Goal: Task Accomplishment & Management: Complete application form

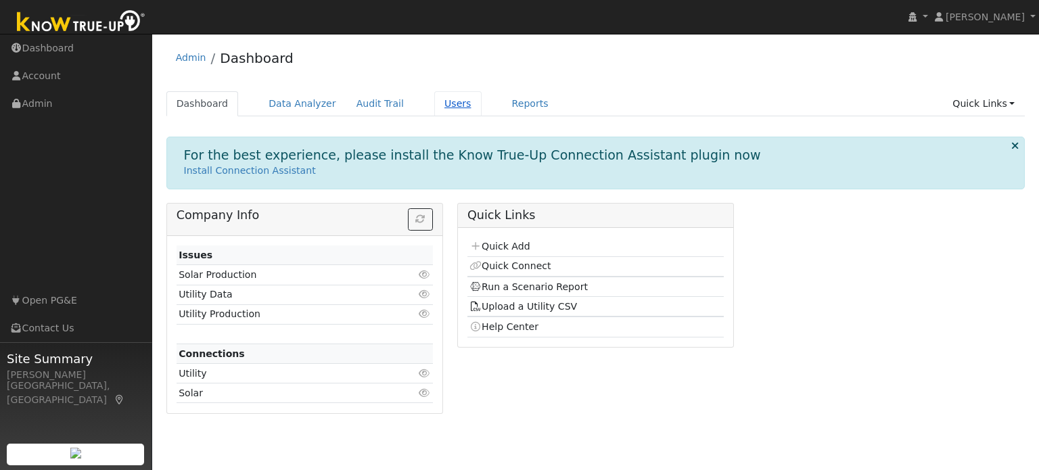
click at [434, 105] on link "Users" at bounding box center [457, 103] width 47 height 25
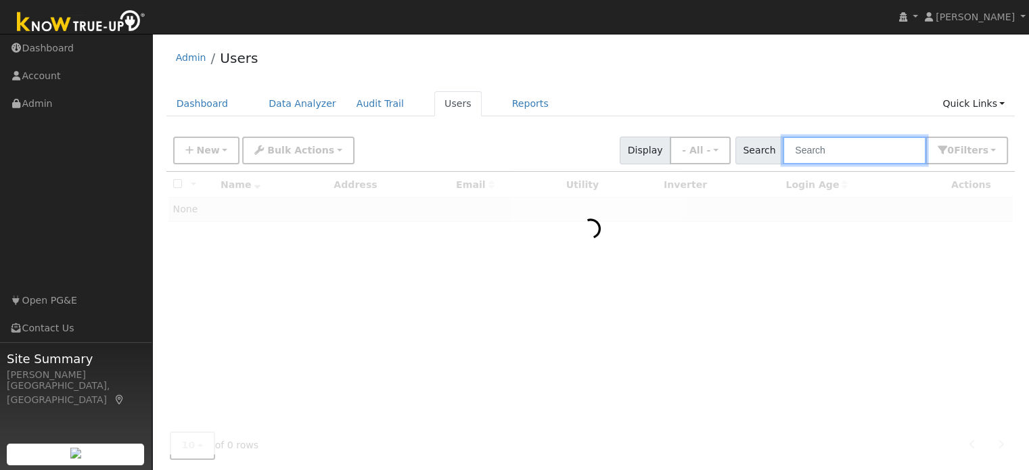
click at [823, 155] on input "text" at bounding box center [854, 151] width 143 height 28
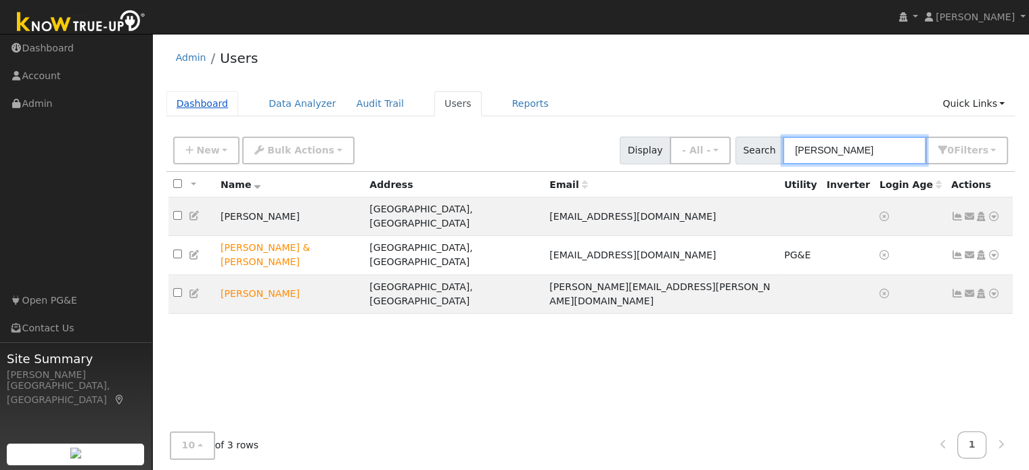
type input "[PERSON_NAME]"
click at [198, 102] on link "Dashboard" at bounding box center [202, 103] width 72 height 25
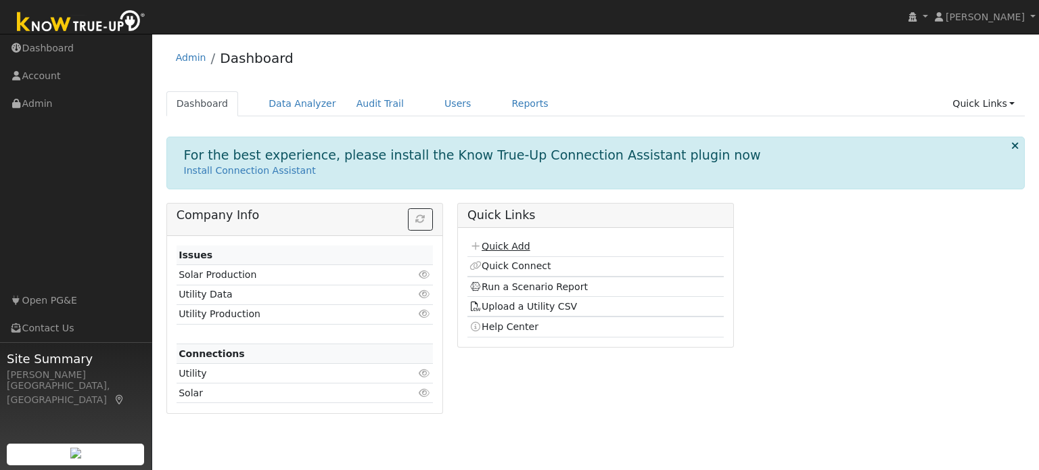
click at [515, 248] on link "Quick Add" at bounding box center [500, 246] width 60 height 11
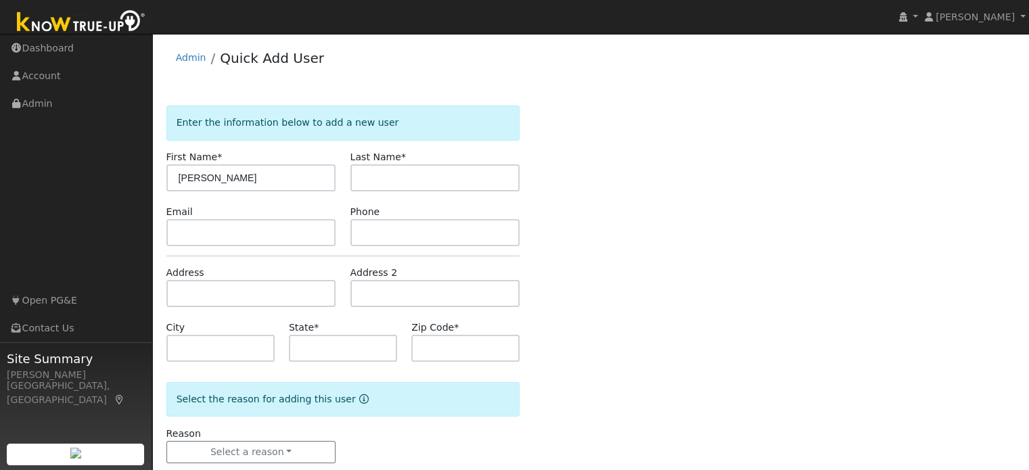
type input "[PERSON_NAME]"
click at [369, 178] on input "text" at bounding box center [436, 177] width 170 height 27
type input "Bennet"
click at [202, 231] on input "text" at bounding box center [251, 232] width 170 height 27
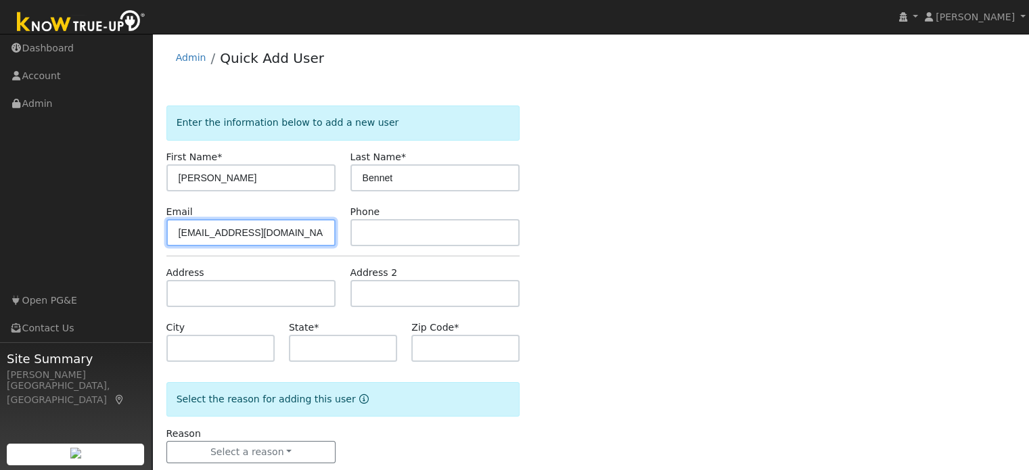
type input "[EMAIL_ADDRESS][DOMAIN_NAME]"
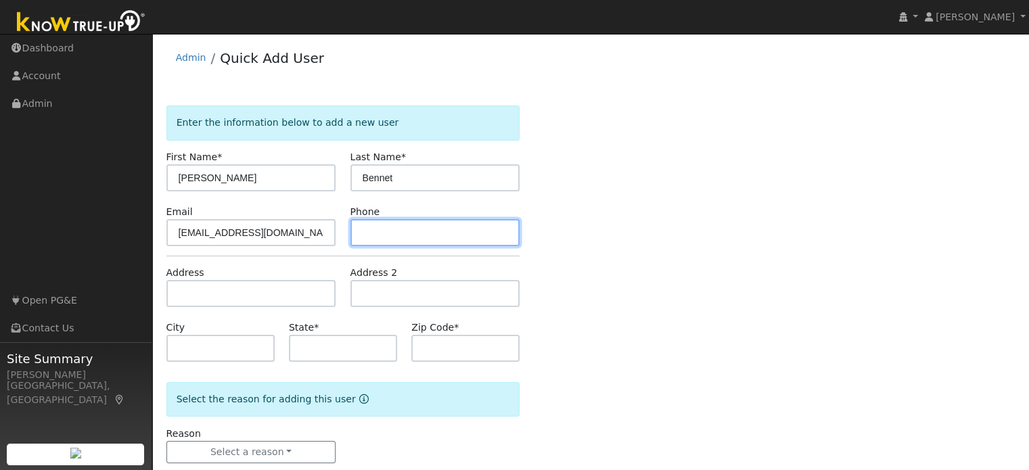
click at [380, 237] on input "text" at bounding box center [436, 232] width 170 height 27
type input "6163072149"
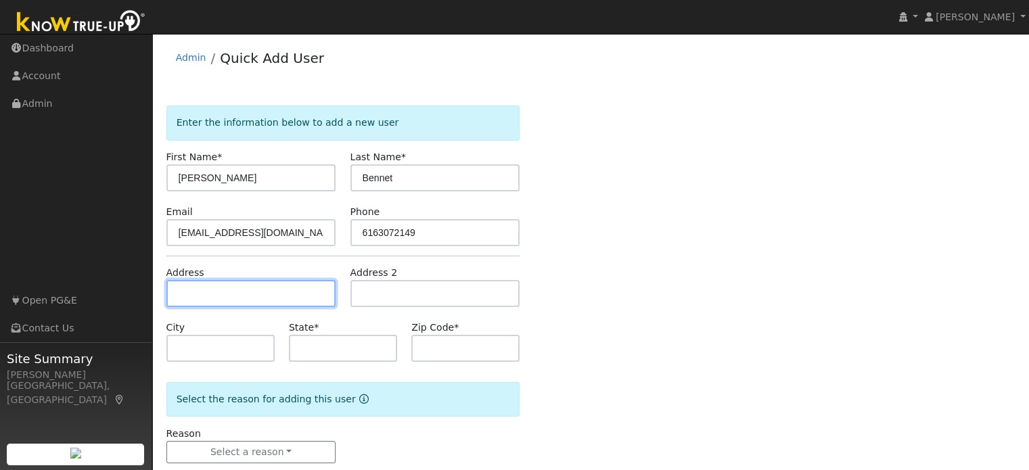
click at [198, 292] on input "text" at bounding box center [251, 293] width 170 height 27
type input "1931 Sanderling Court"
type input "Rocklin"
type input "CA"
type input "95765"
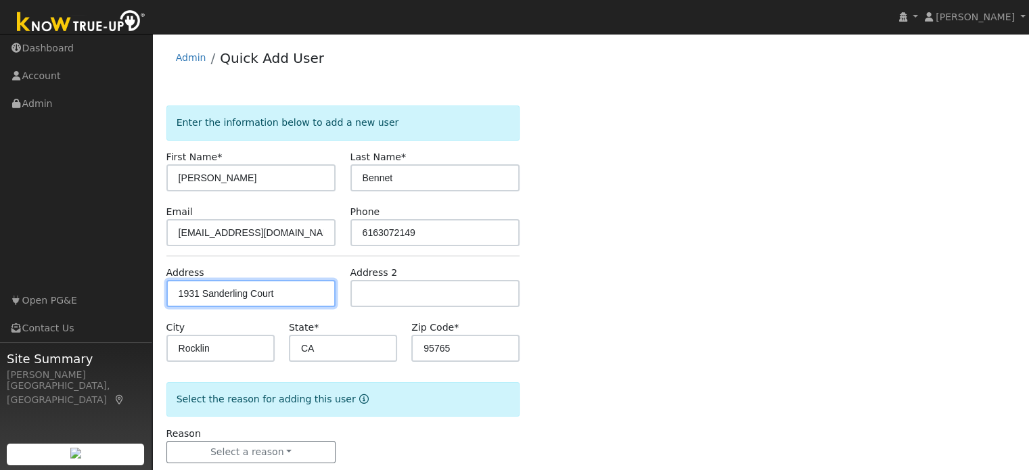
scroll to position [26, 0]
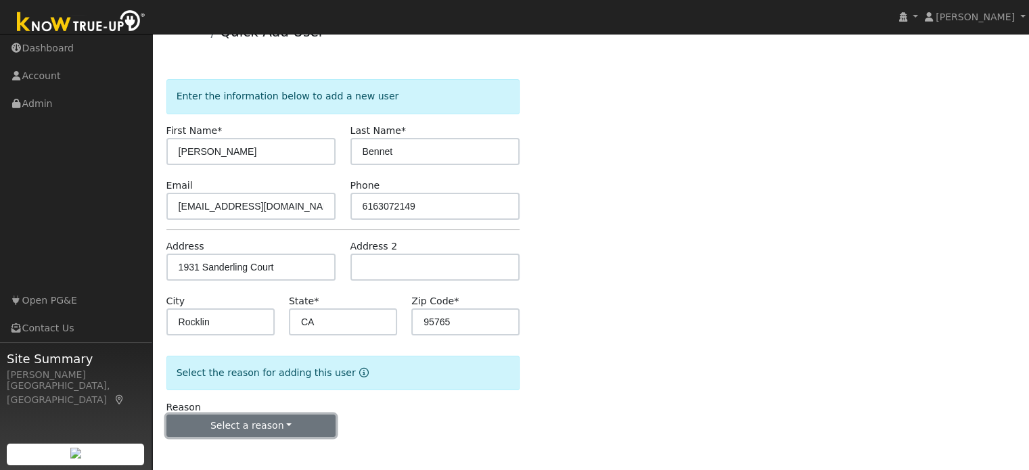
click at [259, 430] on button "Select a reason" at bounding box center [251, 426] width 170 height 23
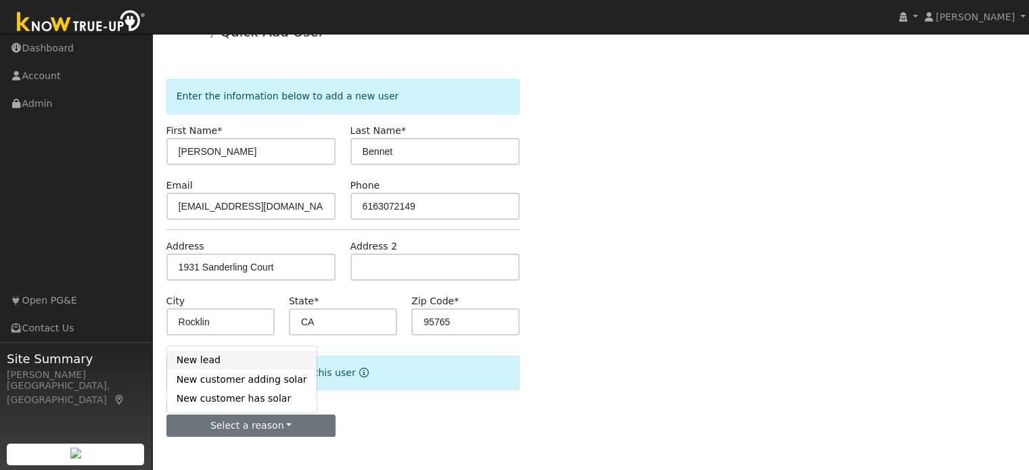
click at [214, 359] on link "New lead" at bounding box center [242, 360] width 150 height 19
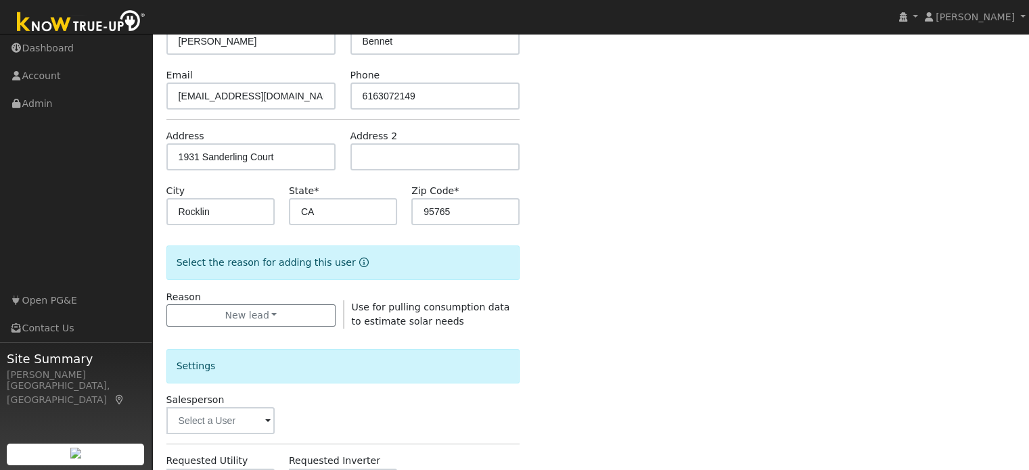
scroll to position [139, 0]
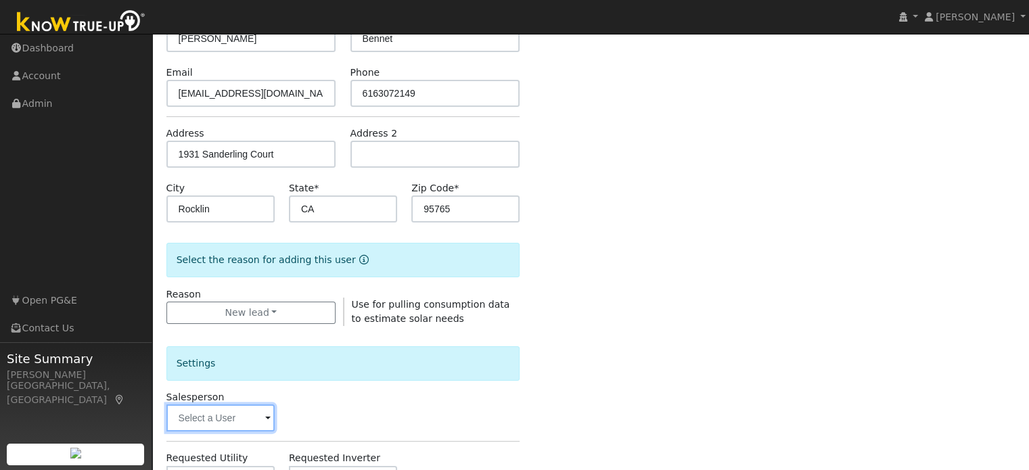
click at [249, 410] on input "text" at bounding box center [220, 418] width 108 height 27
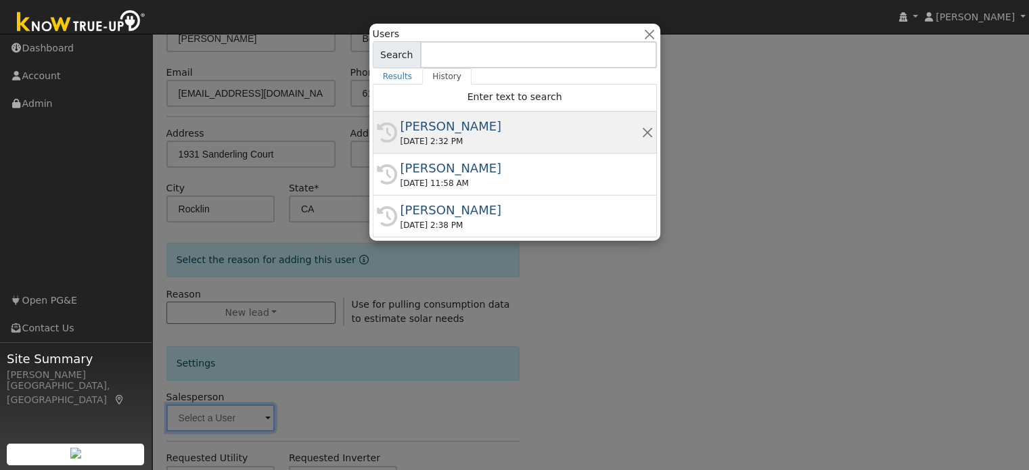
click at [482, 129] on div "[PERSON_NAME]" at bounding box center [521, 126] width 241 height 18
type input "[PERSON_NAME]"
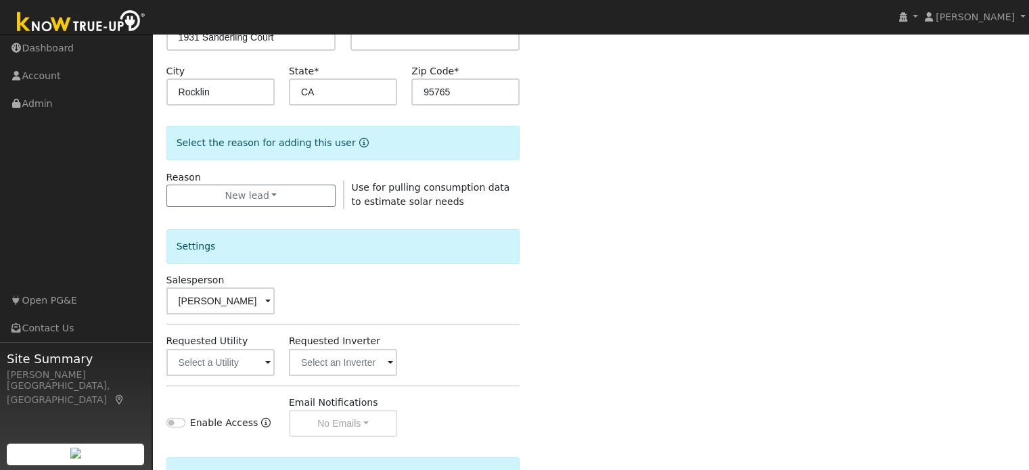
scroll to position [261, 0]
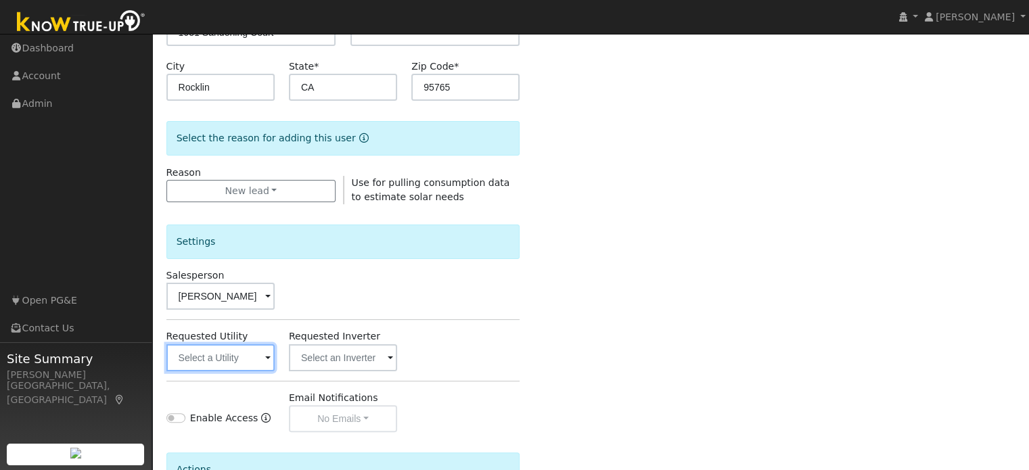
click at [214, 359] on input "text" at bounding box center [220, 357] width 108 height 27
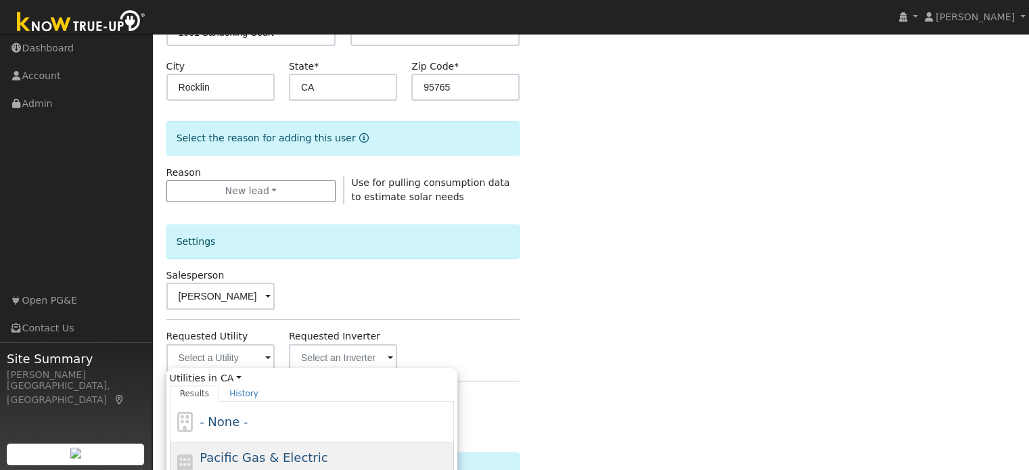
click at [260, 461] on span "Pacific Gas & Electric" at bounding box center [264, 458] width 128 height 14
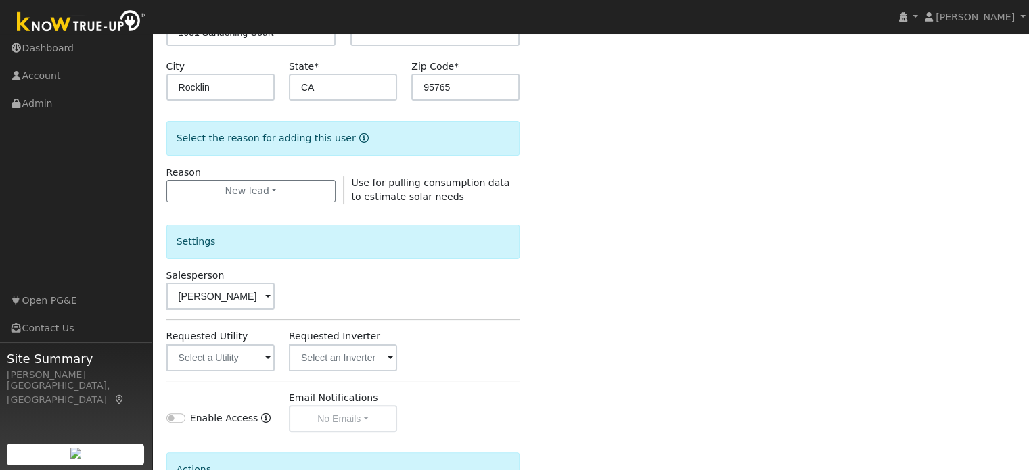
type input "Pacific Gas & Electric"
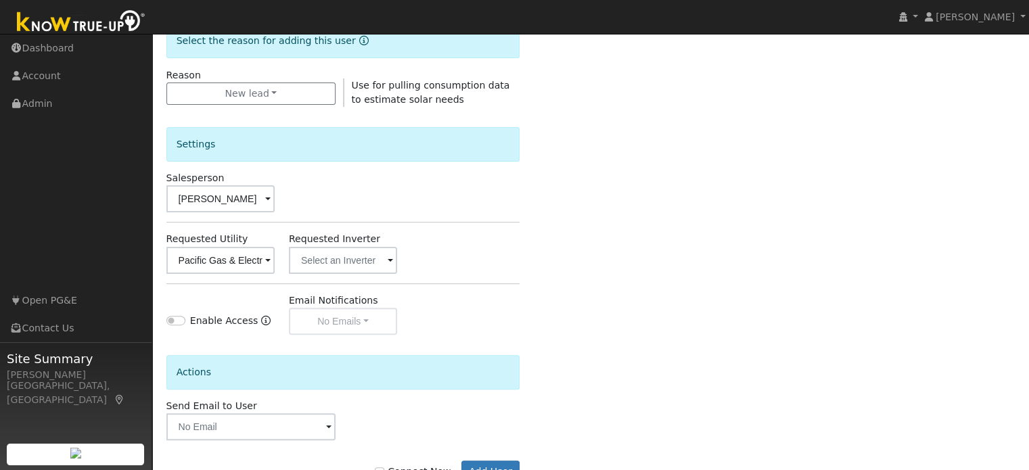
scroll to position [404, 0]
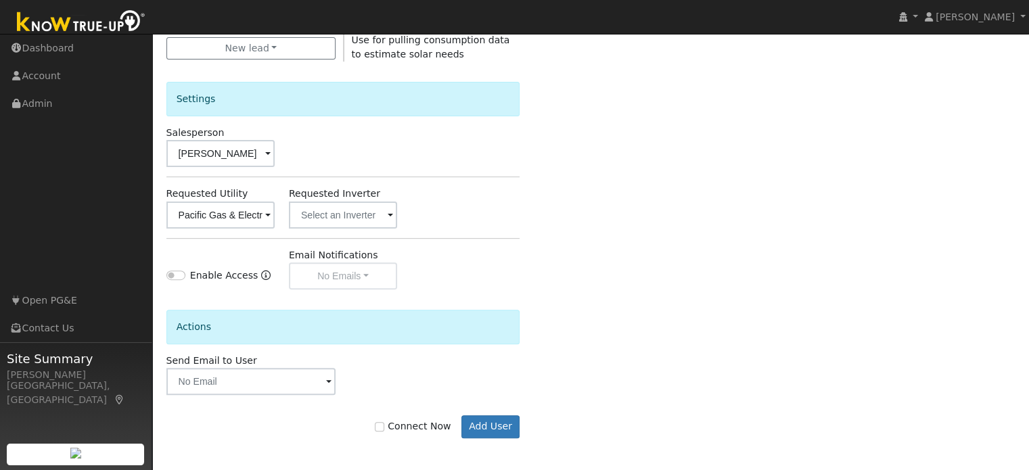
click at [395, 427] on label "Connect Now" at bounding box center [413, 427] width 76 height 14
click at [384, 427] on input "Connect Now" at bounding box center [379, 426] width 9 height 9
checkbox input "true"
click at [487, 424] on button "Add User" at bounding box center [491, 427] width 59 height 23
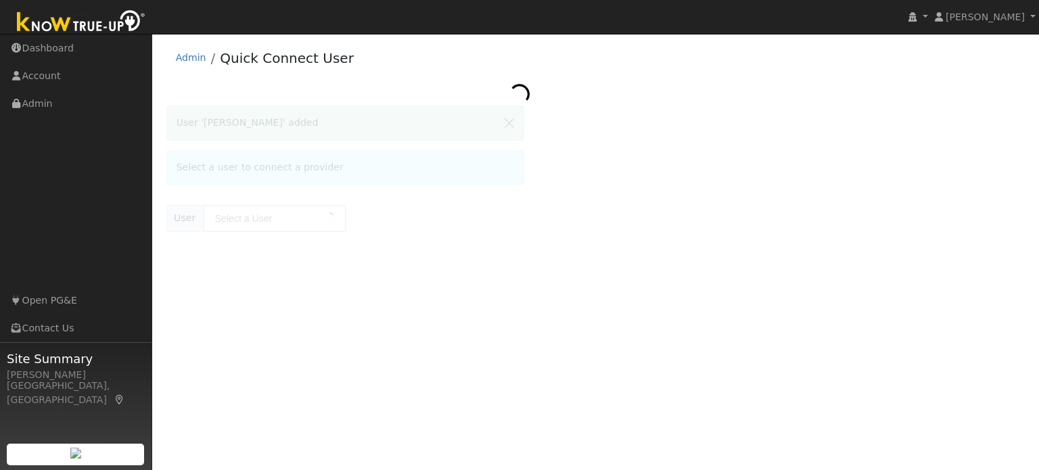
type input "[PERSON_NAME]"
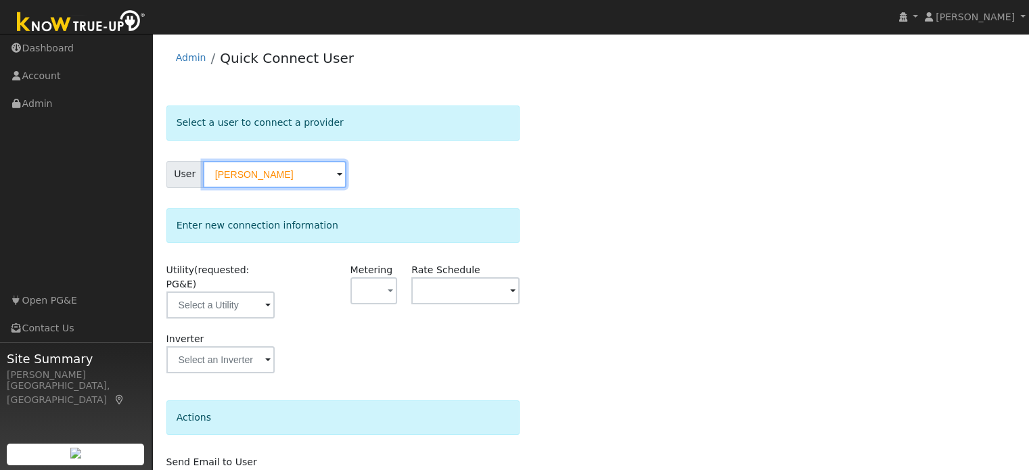
scroll to position [68, 0]
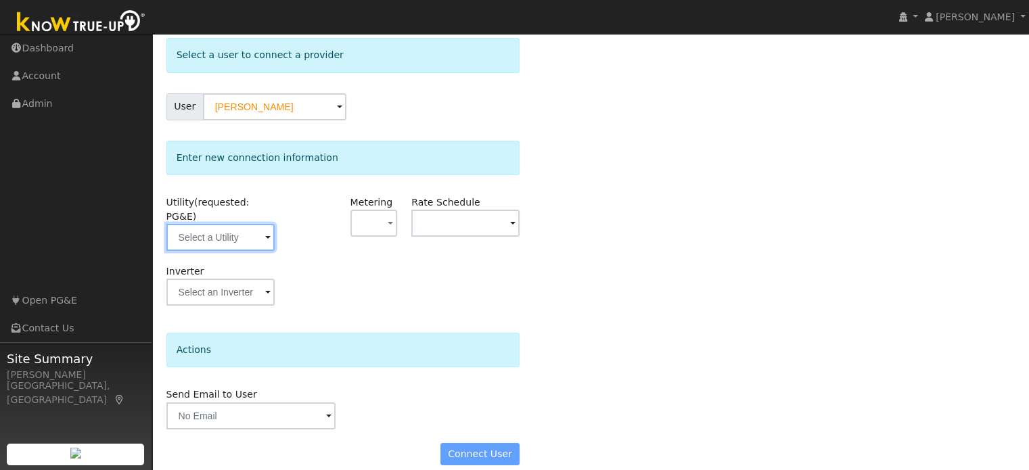
click at [226, 224] on input "text" at bounding box center [220, 237] width 108 height 27
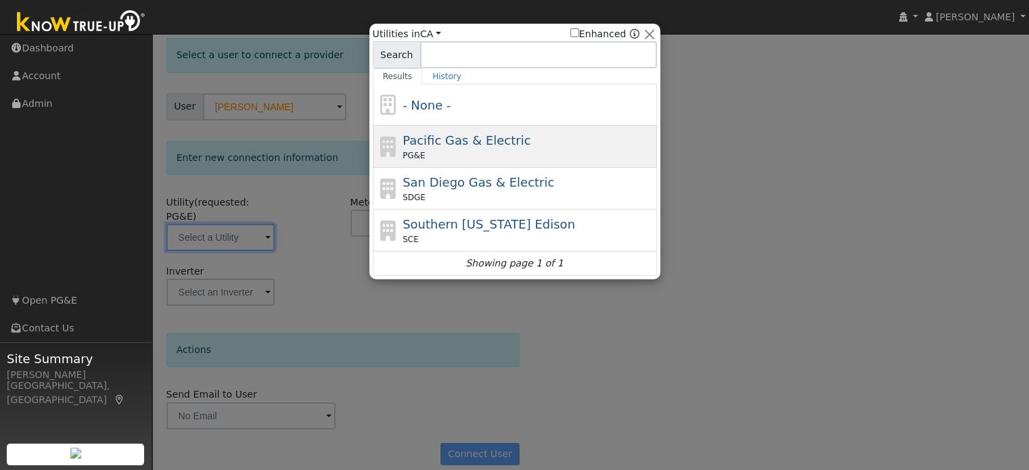
click at [449, 137] on span "Pacific Gas & Electric" at bounding box center [467, 140] width 128 height 14
type input "PG&E"
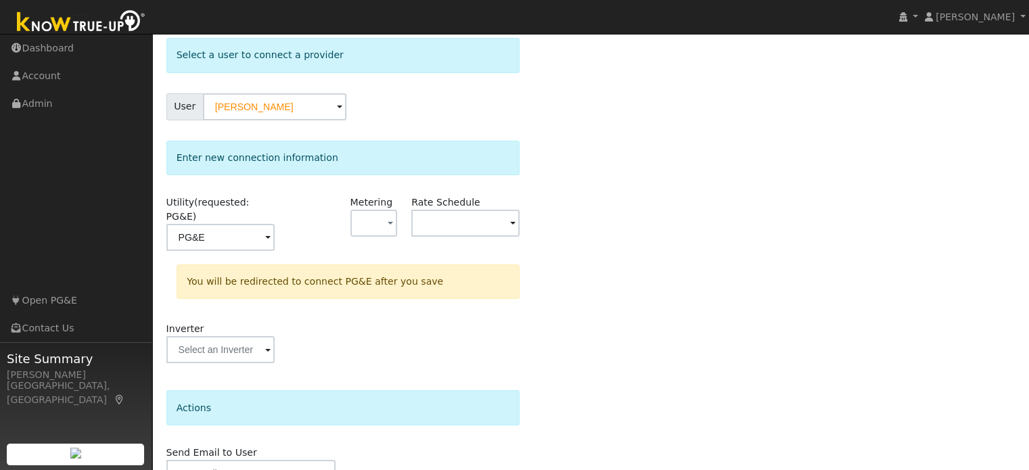
scroll to position [125, 0]
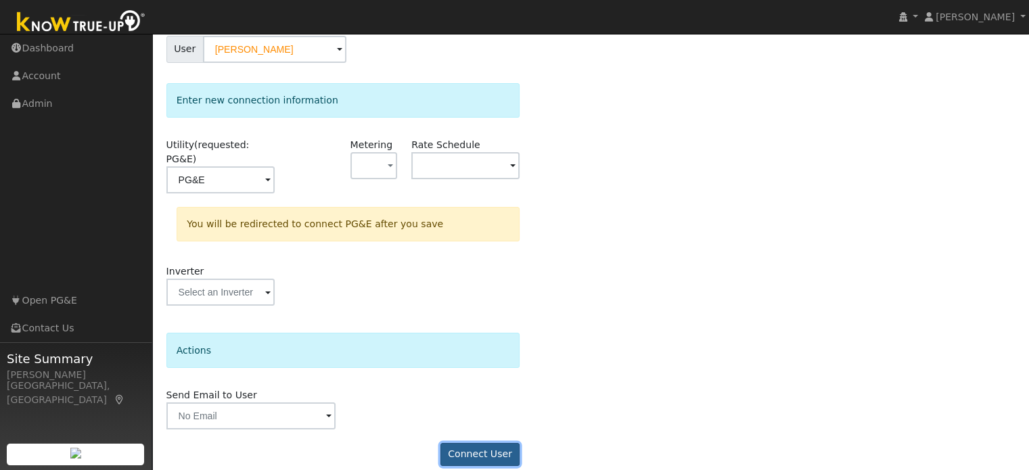
click at [489, 443] on button "Connect User" at bounding box center [481, 454] width 80 height 23
